Goal: Task Accomplishment & Management: Use online tool/utility

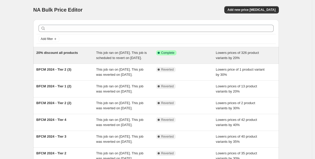
click at [62, 53] on span "20% discount all products" at bounding box center [57, 53] width 42 height 4
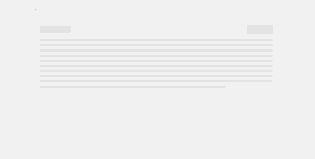
select select "percentage"
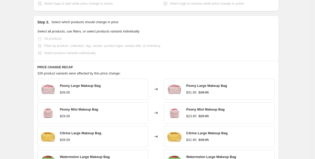
scroll to position [304, 0]
